Goal: Task Accomplishment & Management: Manage account settings

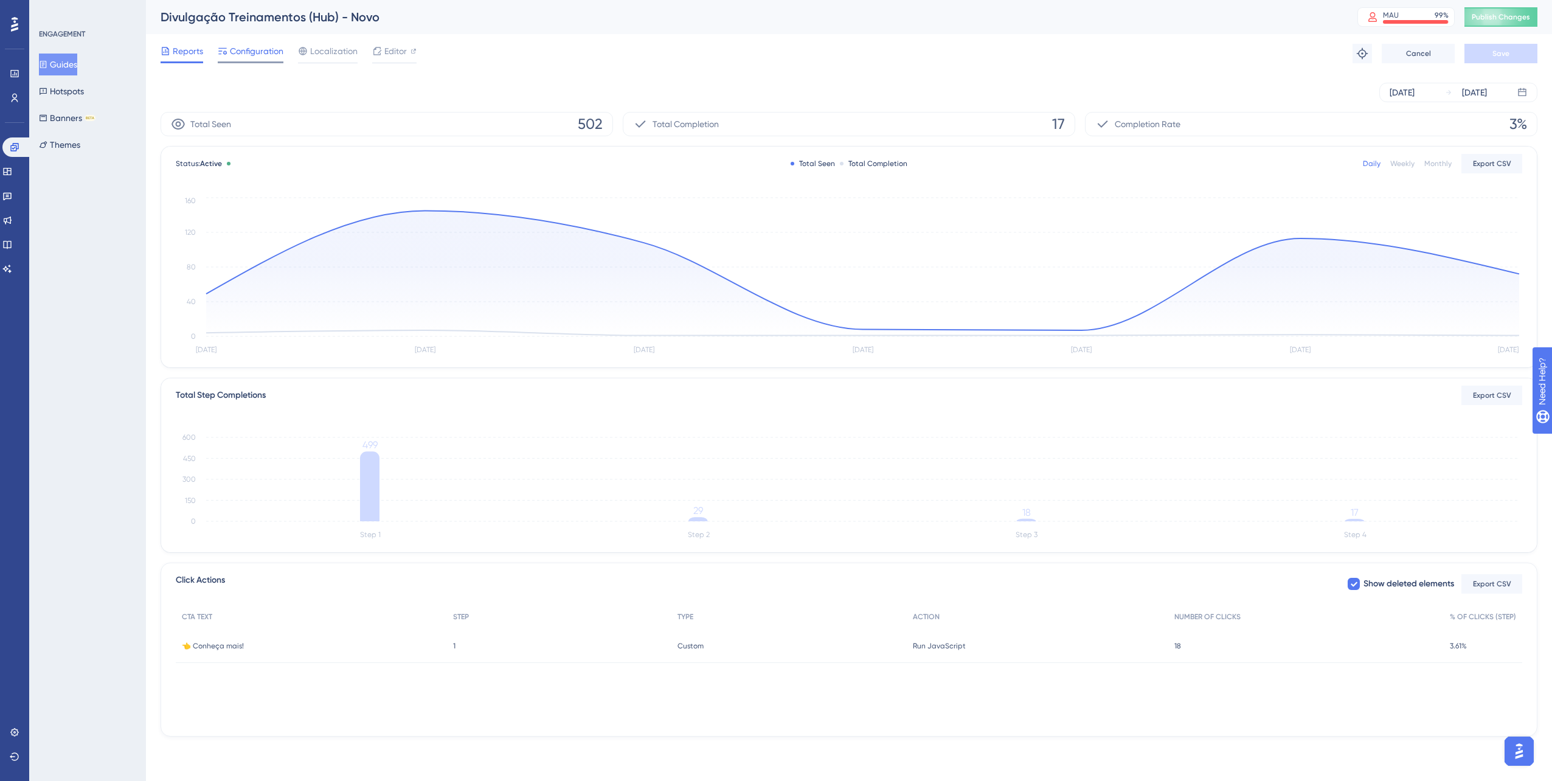
click at [232, 54] on span "Configuration" at bounding box center [257, 51] width 54 height 15
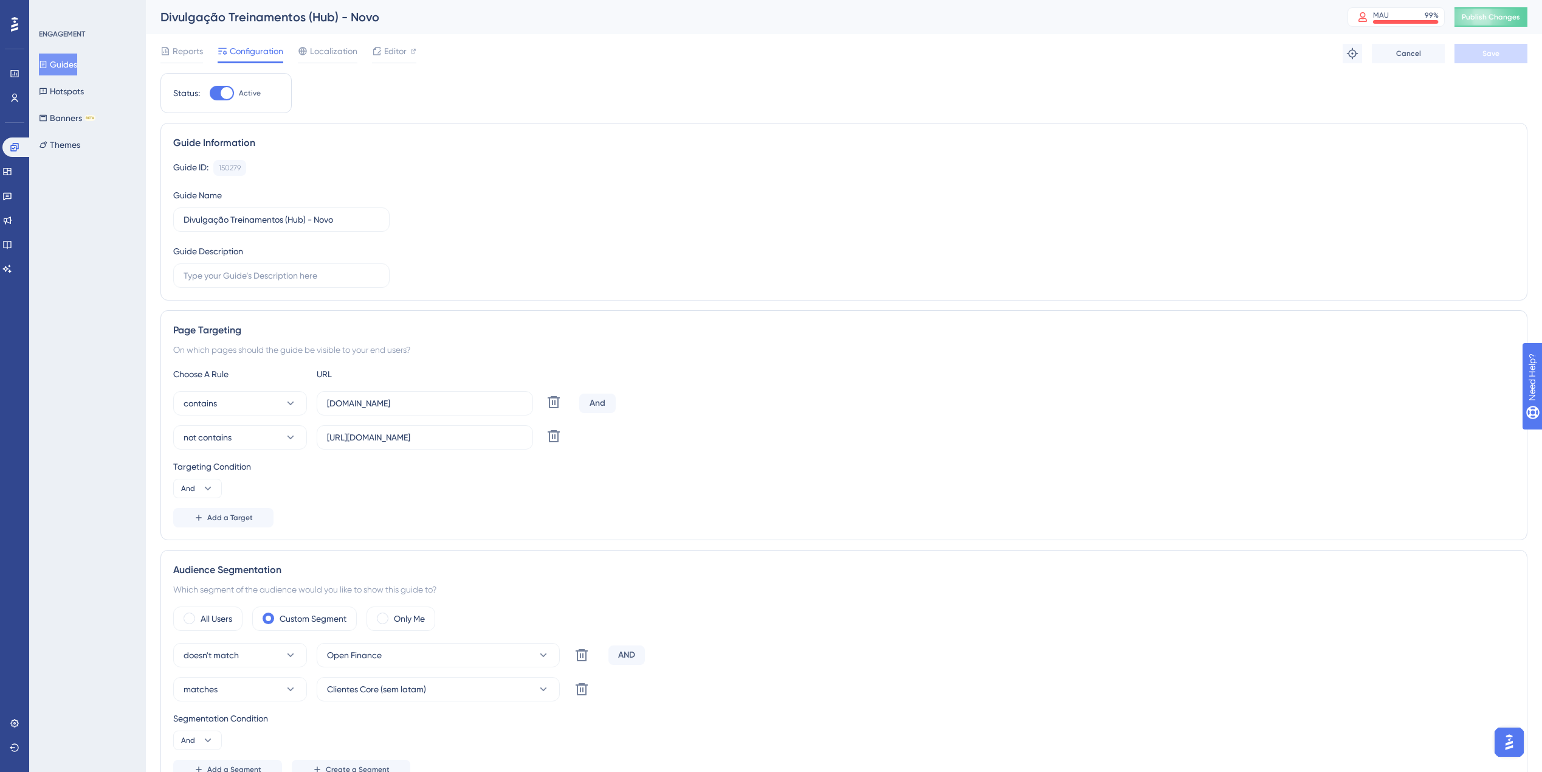
click at [219, 90] on div at bounding box center [222, 93] width 24 height 15
click at [210, 93] on input "Active" at bounding box center [209, 93] width 1 height 1
checkbox input "false"
click at [1479, 54] on button "Save" at bounding box center [1491, 53] width 73 height 19
click at [1507, 14] on span "Publish Changes" at bounding box center [1491, 17] width 58 height 10
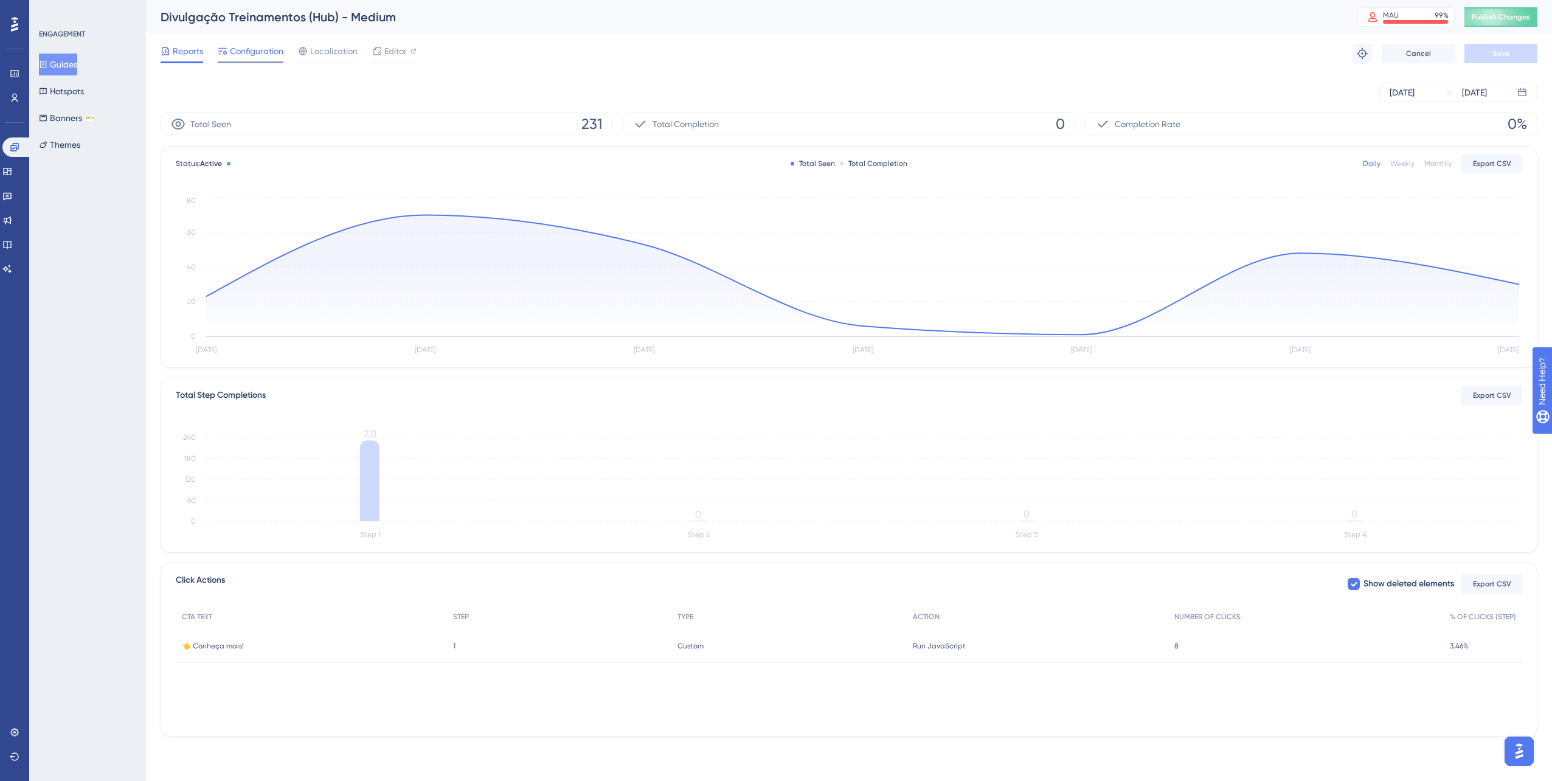
click at [255, 56] on span "Configuration" at bounding box center [257, 51] width 54 height 15
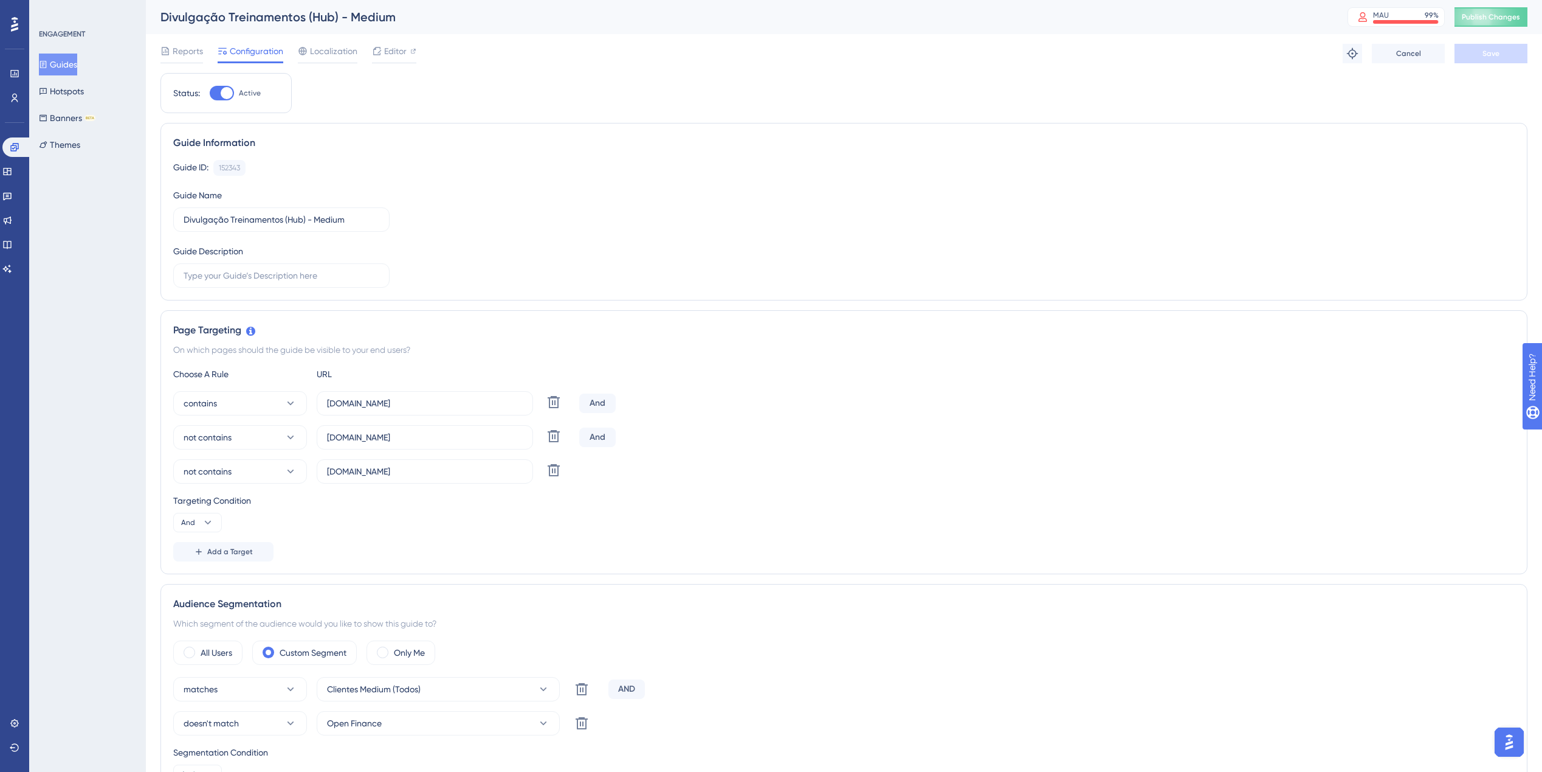
click at [226, 95] on div at bounding box center [227, 93] width 12 height 12
click at [210, 94] on input "Active" at bounding box center [209, 93] width 1 height 1
checkbox input "false"
click at [1471, 55] on button "Save" at bounding box center [1491, 53] width 73 height 19
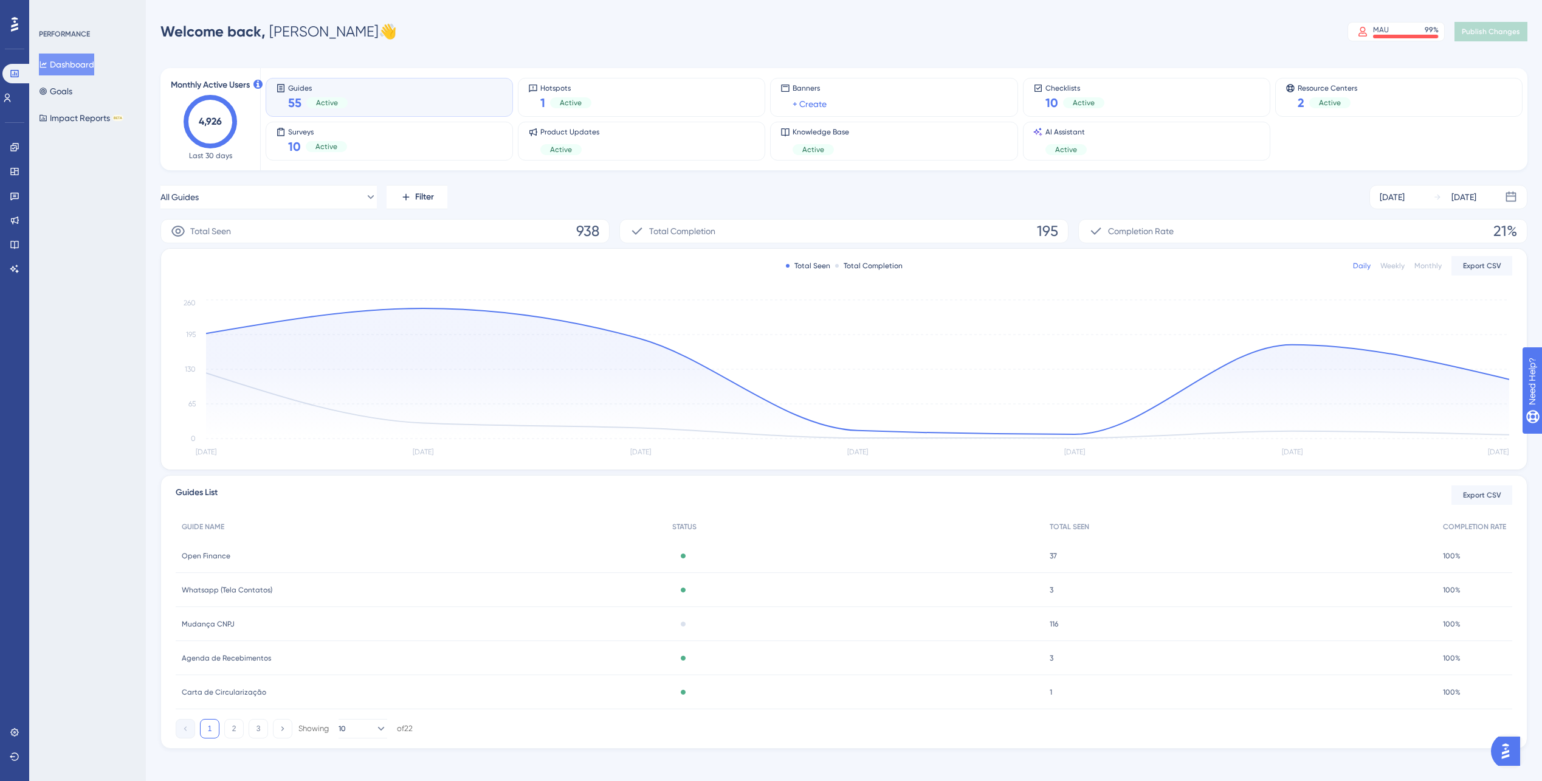
click at [189, 130] on circle at bounding box center [210, 121] width 49 height 49
click at [199, 136] on icon "4,926" at bounding box center [211, 122] width 54 height 54
click at [5, 103] on link at bounding box center [7, 97] width 10 height 19
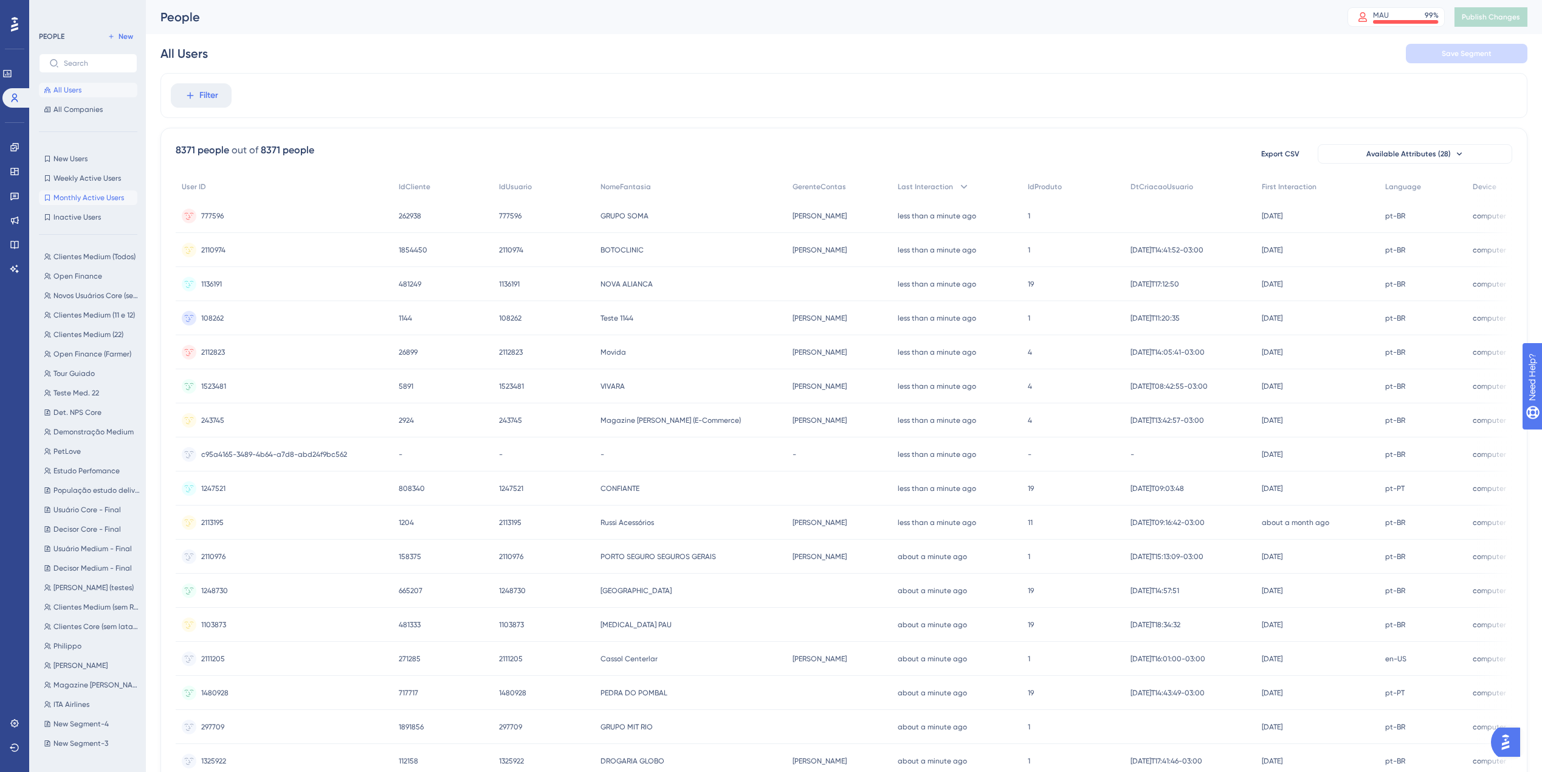
click at [95, 201] on span "Monthly Active Users" at bounding box center [89, 198] width 71 height 10
click at [5, 72] on link at bounding box center [7, 73] width 10 height 19
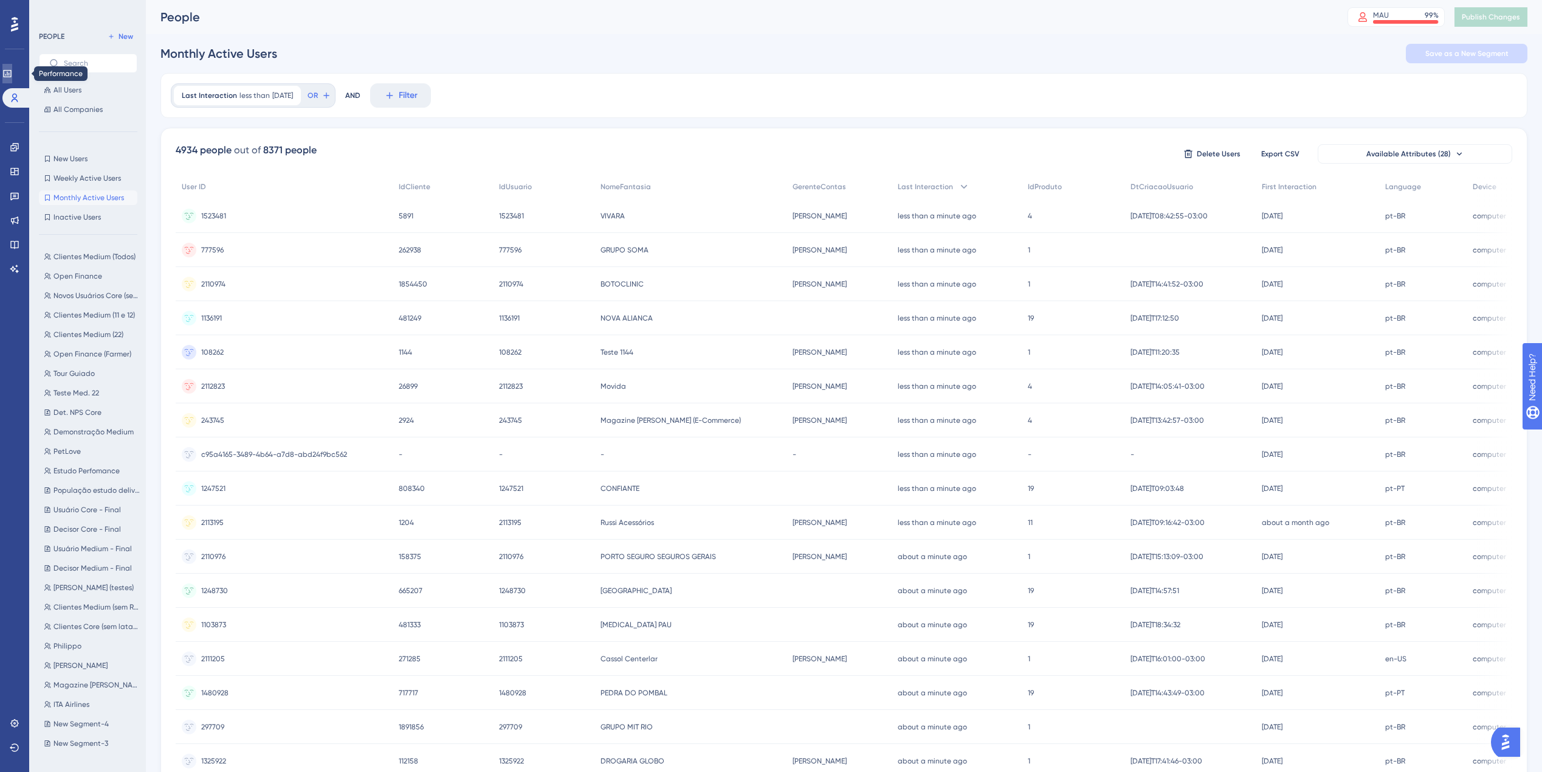
click at [5, 72] on link at bounding box center [7, 73] width 10 height 19
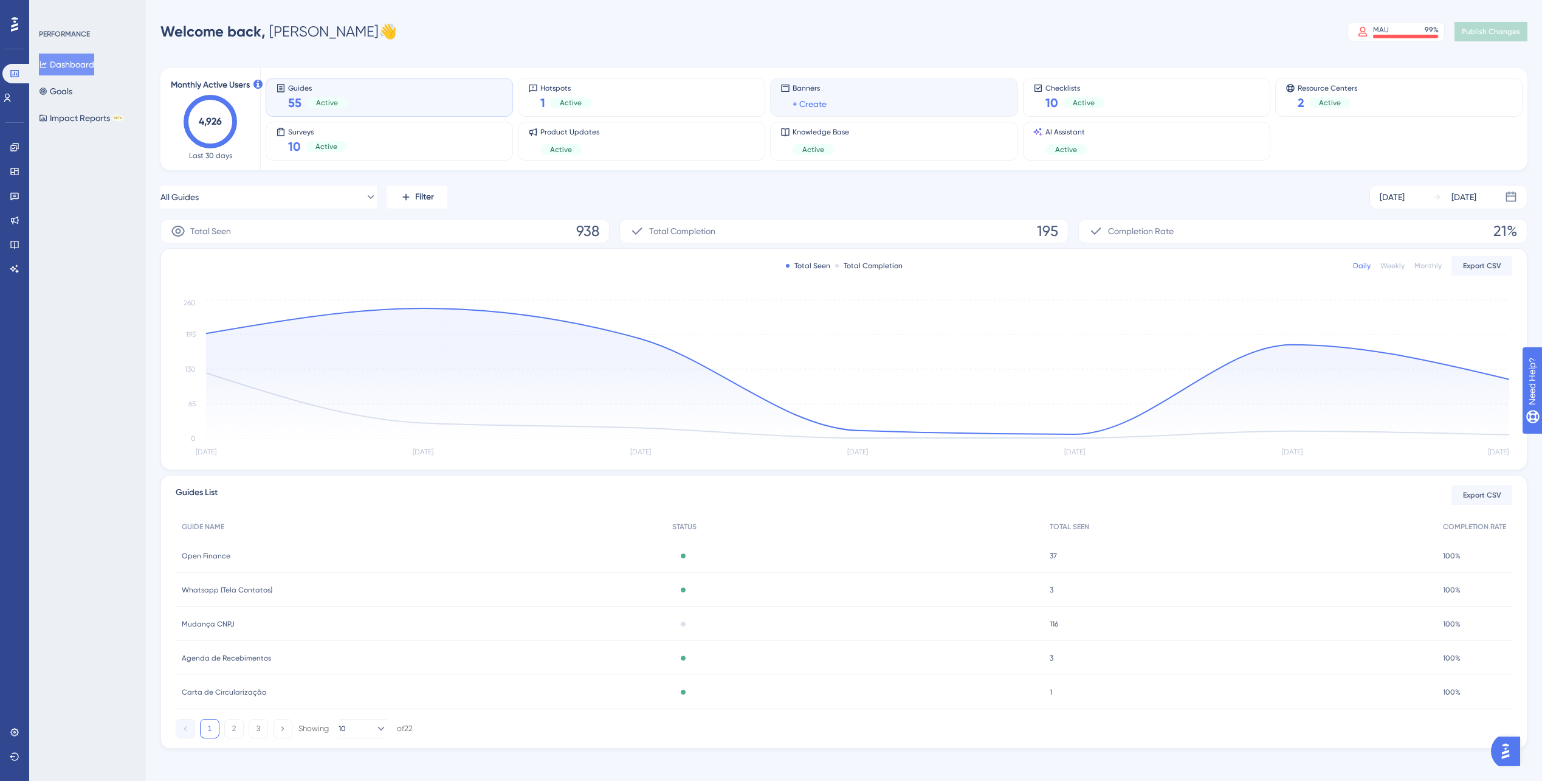
click at [866, 103] on div "Banners + Create" at bounding box center [894, 97] width 227 height 28
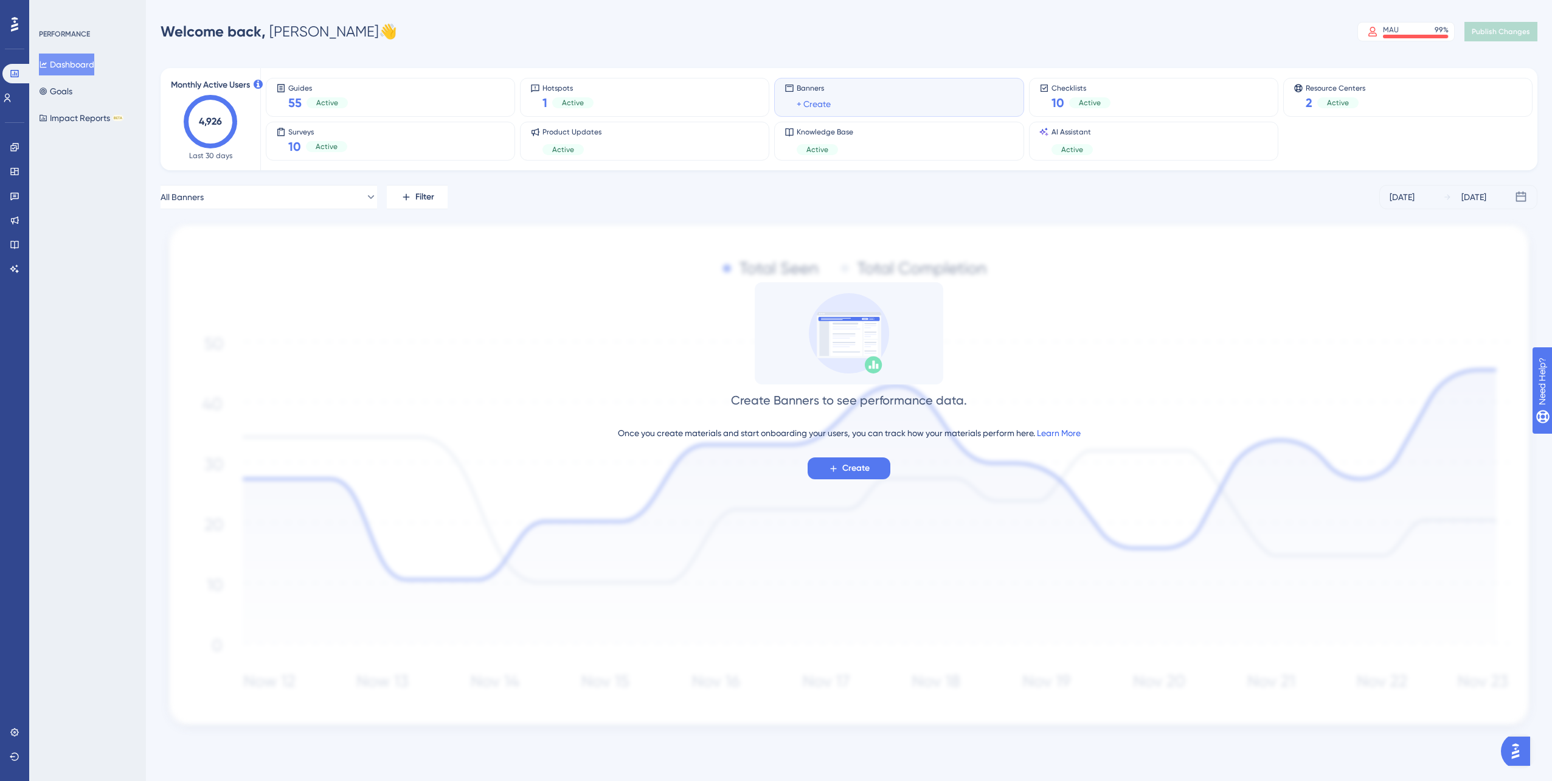
click at [1046, 429] on link "Learn More" at bounding box center [1059, 433] width 44 height 10
click at [851, 474] on span "Create" at bounding box center [855, 468] width 27 height 15
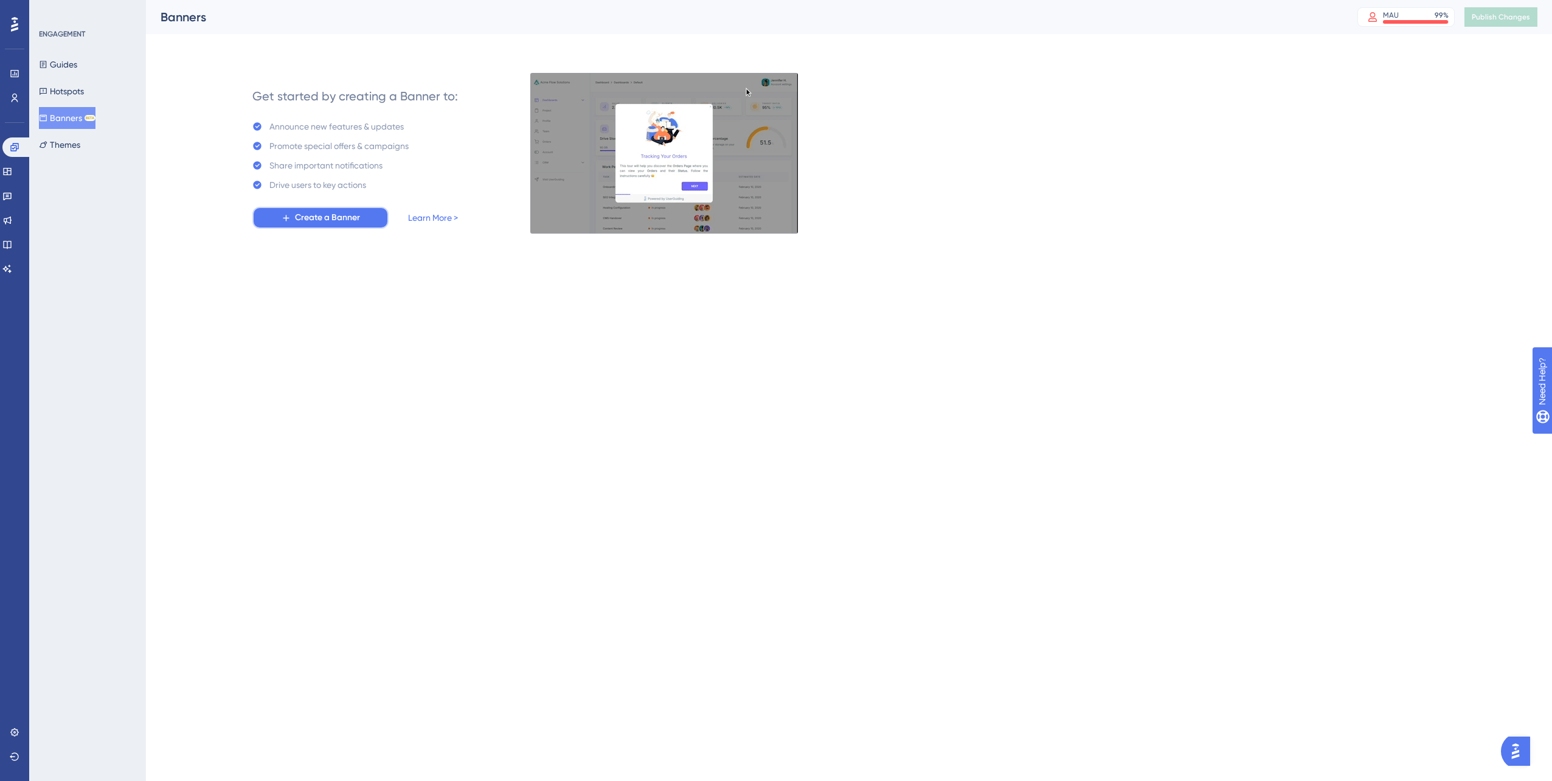
click at [292, 207] on button "Create a Banner" at bounding box center [320, 218] width 136 height 22
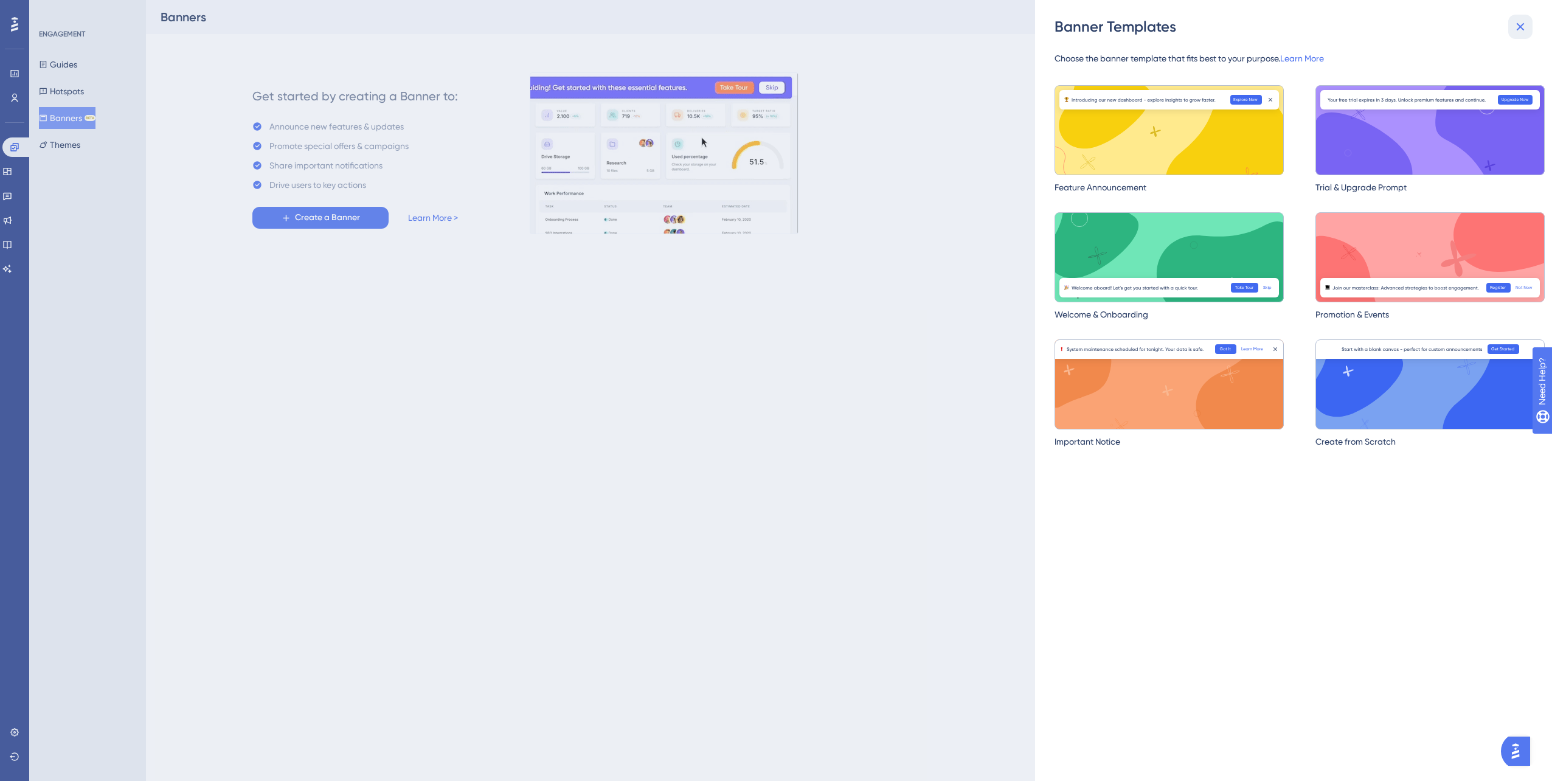
click at [1526, 33] on icon at bounding box center [1520, 26] width 15 height 15
